Goal: Manage account settings

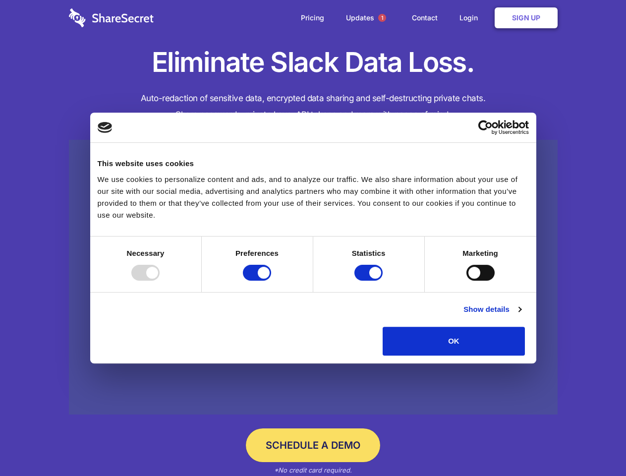
click at [160, 280] on div at bounding box center [145, 273] width 28 height 16
click at [271, 280] on input "Preferences" at bounding box center [257, 273] width 28 height 16
checkbox input "false"
click at [370, 280] on input "Statistics" at bounding box center [368, 273] width 28 height 16
checkbox input "false"
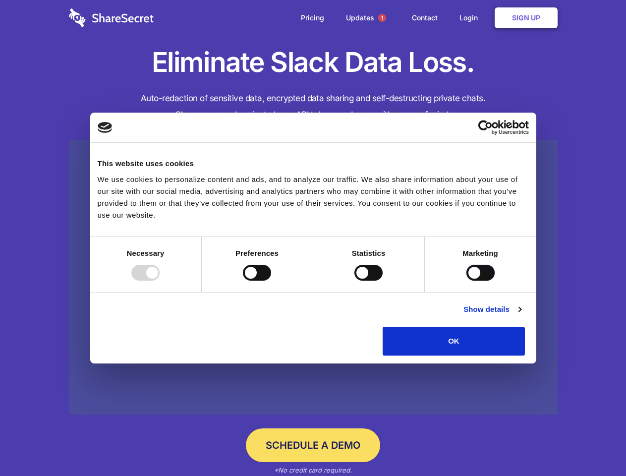
click at [466, 280] on input "Marketing" at bounding box center [480, 273] width 28 height 16
checkbox input "true"
click at [521, 315] on link "Show details" at bounding box center [491, 309] width 57 height 12
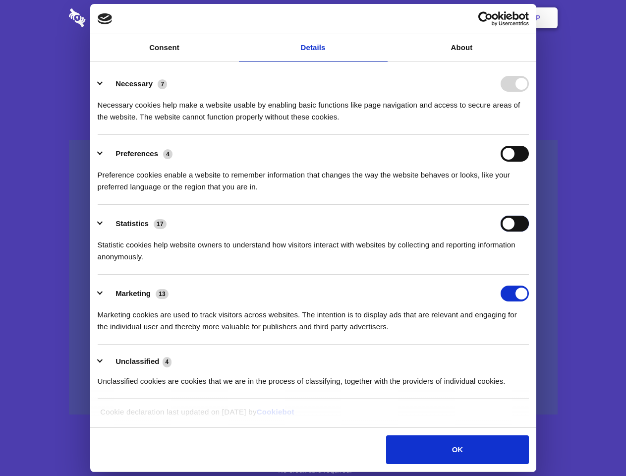
click at [529, 263] on div "Statistics 17 Statistic cookies help website owners to understand how visitors …" at bounding box center [313, 239] width 431 height 47
